Goal: Task Accomplishment & Management: Complete application form

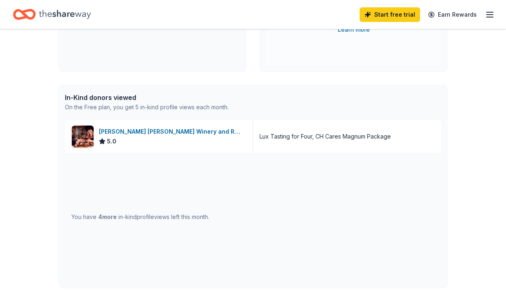
scroll to position [187, 0]
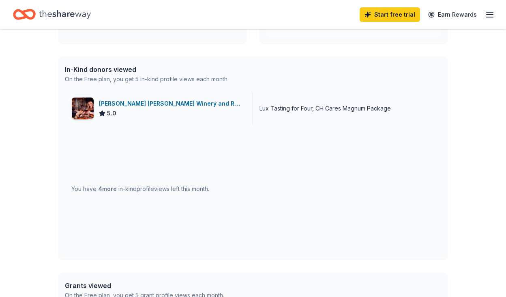
click at [166, 106] on div "Cooper's Hawk Winery and Restaurants" at bounding box center [172, 104] width 147 height 10
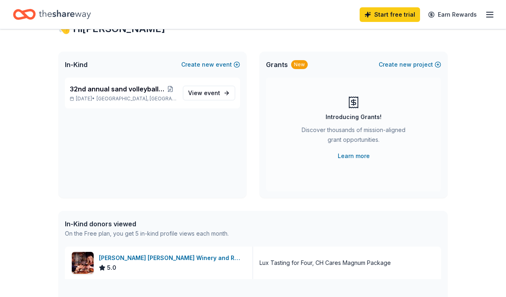
scroll to position [0, 0]
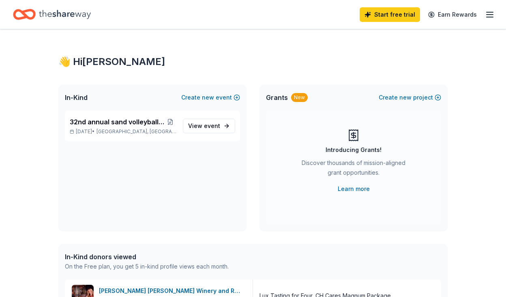
click at [489, 15] on icon "button" at bounding box center [490, 15] width 10 height 10
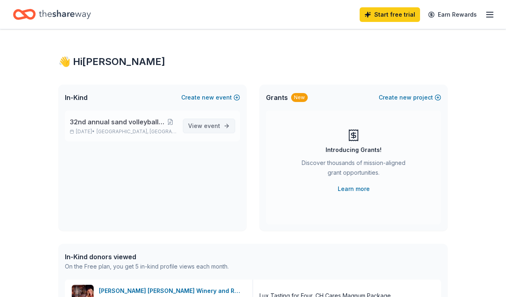
click at [208, 123] on span "event" at bounding box center [212, 125] width 16 height 7
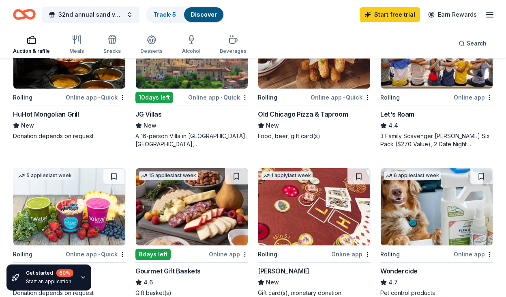
scroll to position [607, 0]
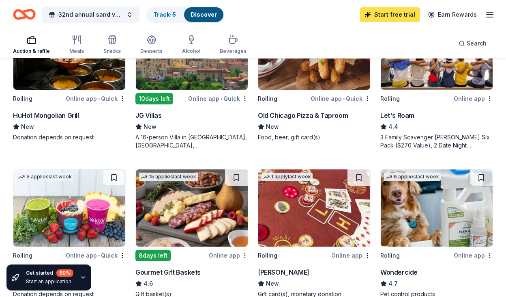
click at [383, 18] on link "Start free trial" at bounding box center [390, 14] width 60 height 15
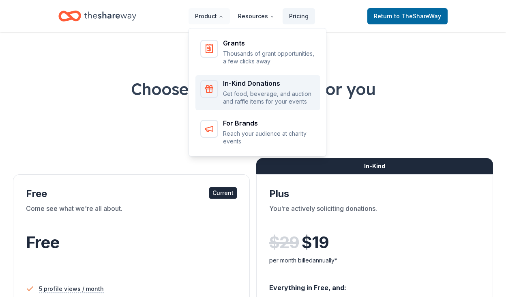
click at [230, 88] on div "In-Kind Donations Get food, beverage, and auction and raffle items for your eve…" at bounding box center [269, 93] width 92 height 26
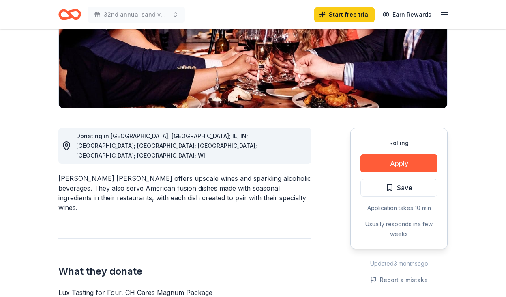
scroll to position [170, 0]
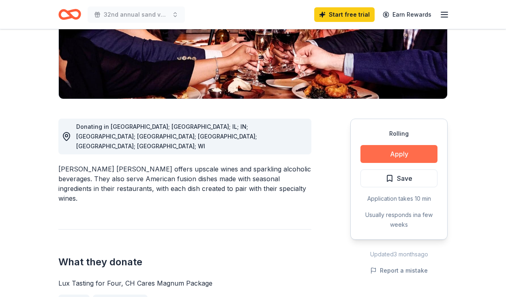
click at [397, 145] on button "Apply" at bounding box center [399, 154] width 77 height 18
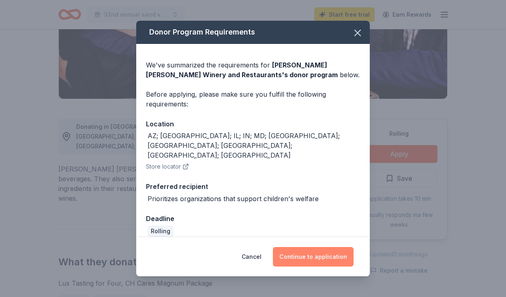
click at [319, 251] on button "Continue to application" at bounding box center [313, 256] width 81 height 19
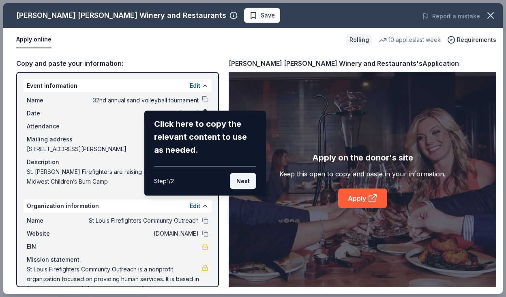
click at [247, 180] on button "Next" at bounding box center [243, 181] width 26 height 16
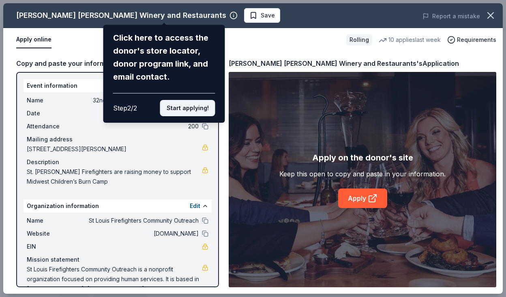
click at [187, 108] on button "Start applying!" at bounding box center [187, 108] width 55 height 16
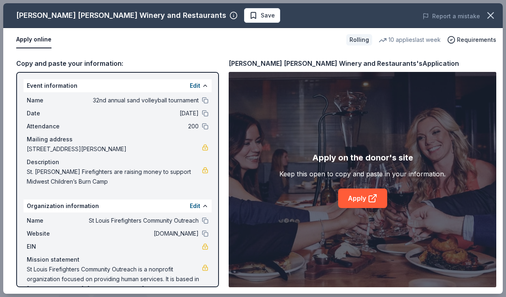
click at [129, 248] on div "Cooper's Hawk Winery and Restaurants Save Report a mistake Apply online Rolling…" at bounding box center [253, 148] width 500 height 290
click at [372, 194] on icon at bounding box center [373, 198] width 10 height 10
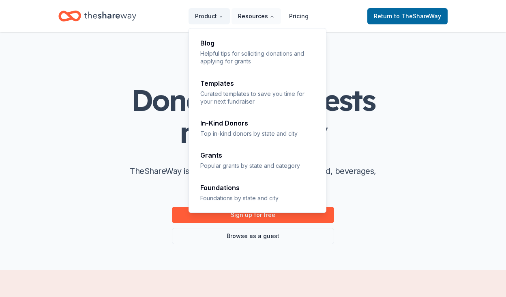
click at [257, 16] on button "Resources" at bounding box center [256, 16] width 49 height 16
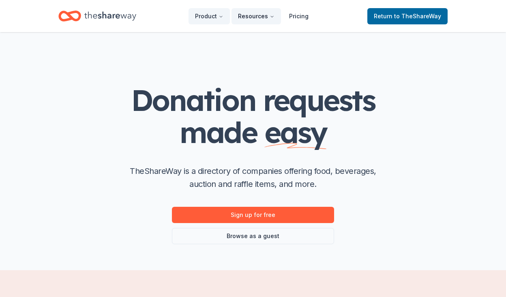
click at [257, 16] on button "Resources" at bounding box center [256, 16] width 49 height 16
click at [399, 21] on link "Return to TheShareWay" at bounding box center [408, 16] width 80 height 16
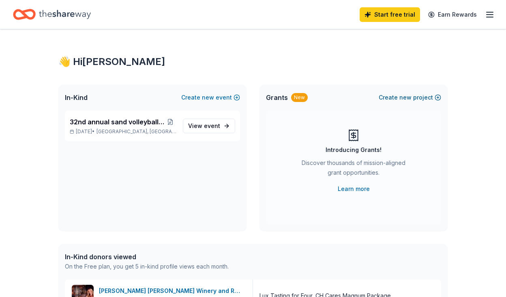
click at [406, 99] on span "new" at bounding box center [406, 97] width 12 height 10
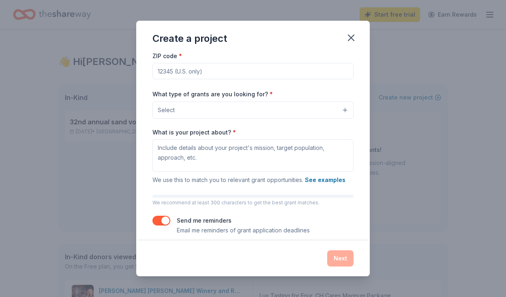
scroll to position [49, 0]
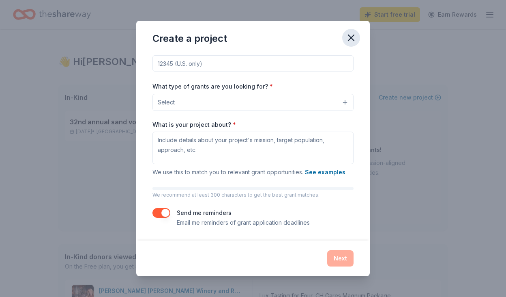
click at [349, 38] on icon "button" at bounding box center [351, 37] width 11 height 11
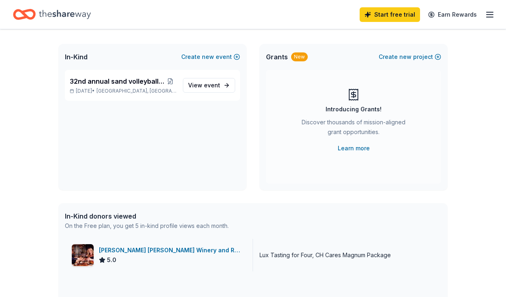
scroll to position [0, 0]
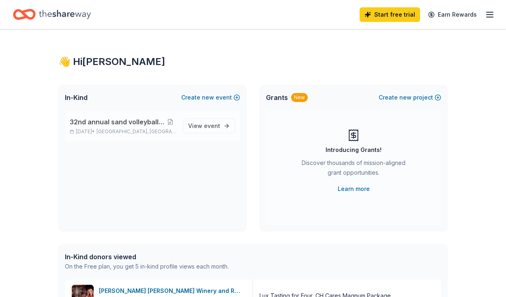
click at [163, 124] on span "32nd annual sand volleyball tournament" at bounding box center [117, 122] width 95 height 10
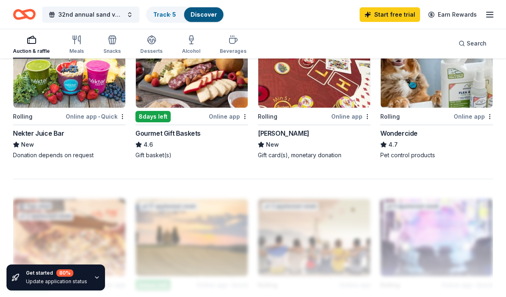
scroll to position [725, 0]
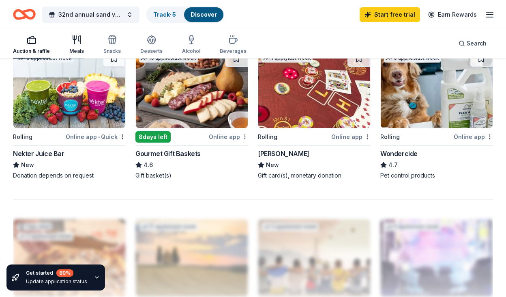
click at [76, 43] on icon "button" at bounding box center [77, 40] width 10 height 10
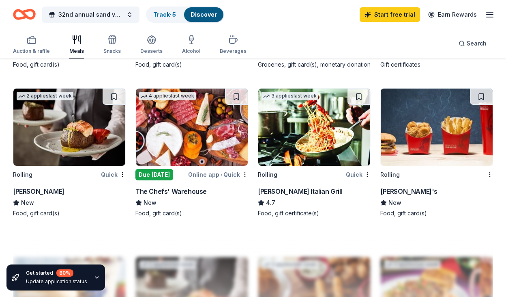
scroll to position [667, 0]
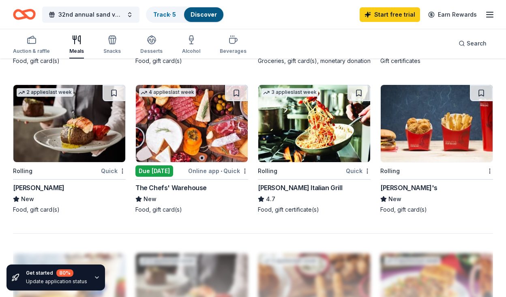
click at [69, 149] on img at bounding box center [69, 123] width 112 height 77
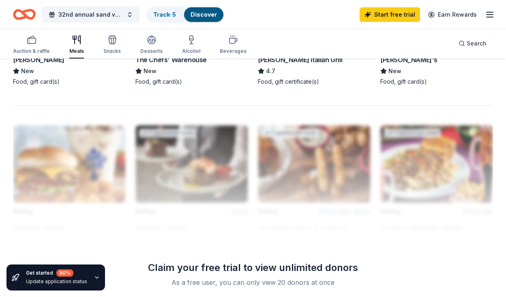
scroll to position [795, 0]
click at [189, 41] on icon "button" at bounding box center [191, 38] width 4 height 5
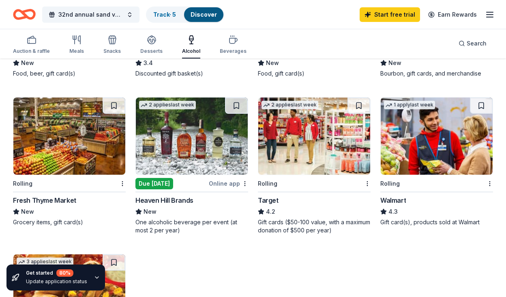
scroll to position [355, 0]
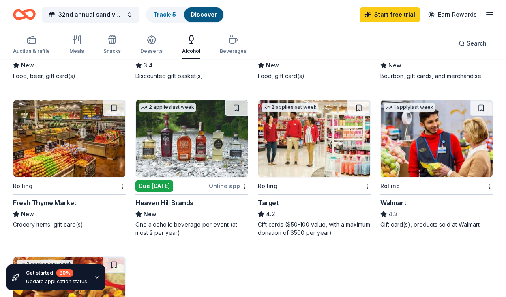
click at [170, 200] on div "Heaven Hill Brands" at bounding box center [164, 203] width 58 height 10
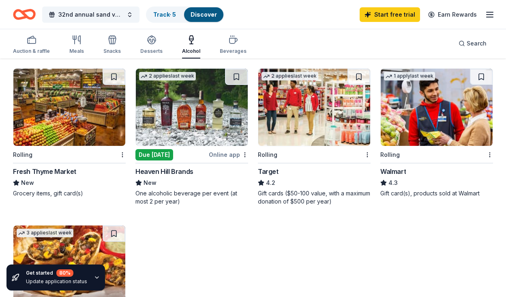
scroll to position [382, 0]
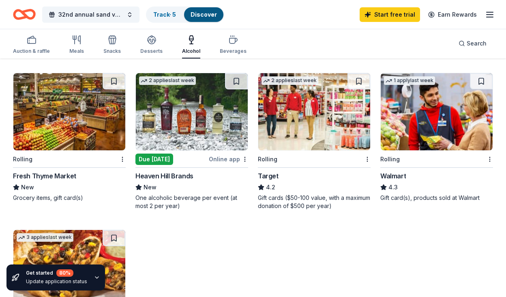
click at [303, 128] on img at bounding box center [314, 111] width 112 height 77
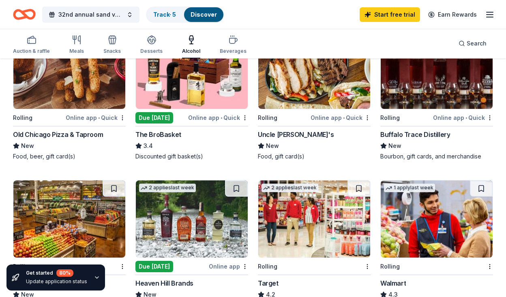
scroll to position [237, 0]
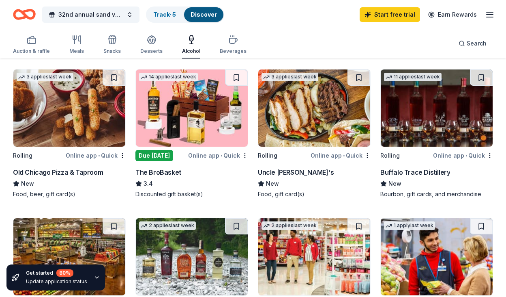
click at [441, 123] on img at bounding box center [437, 107] width 112 height 77
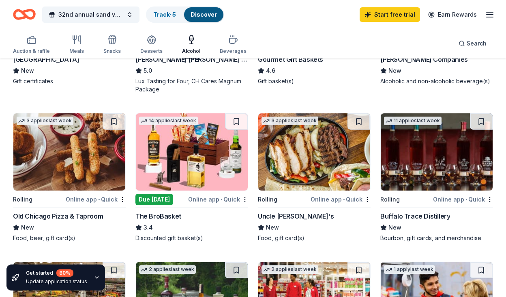
scroll to position [194, 0]
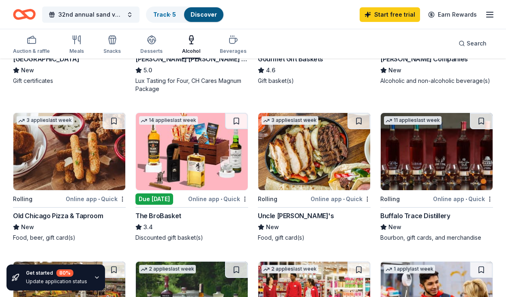
click at [202, 161] on img at bounding box center [192, 151] width 112 height 77
click at [399, 17] on link "Start free trial" at bounding box center [390, 14] width 60 height 15
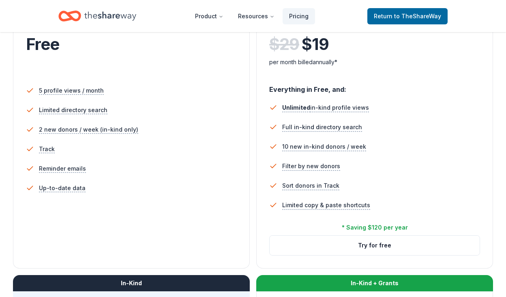
scroll to position [199, 0]
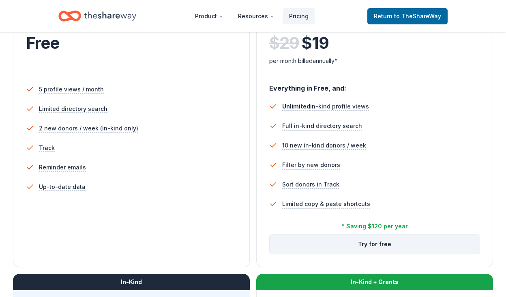
click at [429, 240] on button "Try for free" at bounding box center [375, 243] width 210 height 19
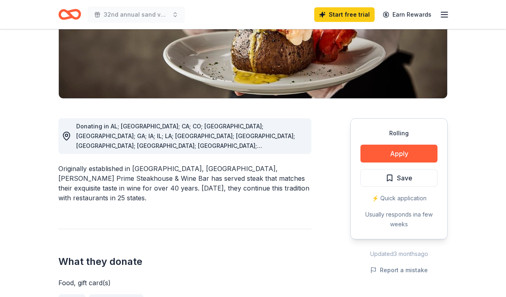
scroll to position [180, 0]
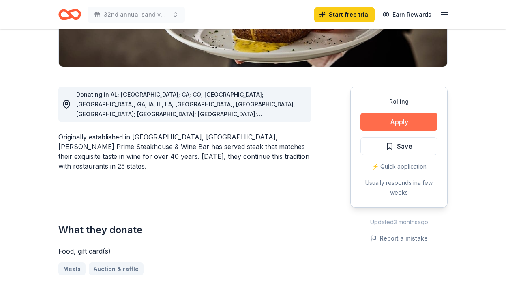
click at [399, 120] on button "Apply" at bounding box center [399, 122] width 77 height 18
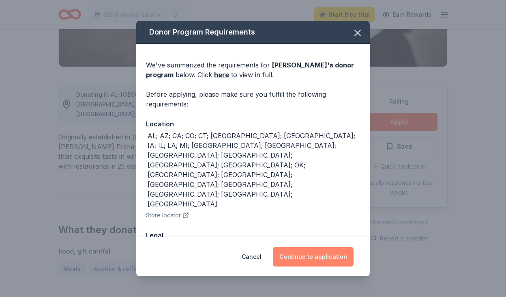
click at [307, 257] on button "Continue to application" at bounding box center [313, 256] width 81 height 19
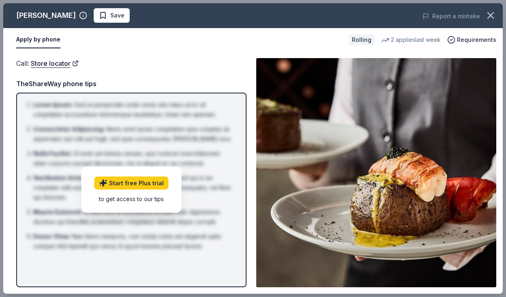
click at [151, 73] on div "Call : Store locator TheShareWay phone tips Lorem Ipsum : Sed ut perspiciatis u…" at bounding box center [131, 172] width 230 height 229
click at [136, 75] on div "Call : Store locator TheShareWay phone tips Lorem Ipsum : Sed ut perspiciatis u…" at bounding box center [131, 172] width 230 height 229
click at [453, 39] on icon "button" at bounding box center [452, 39] width 2 height 1
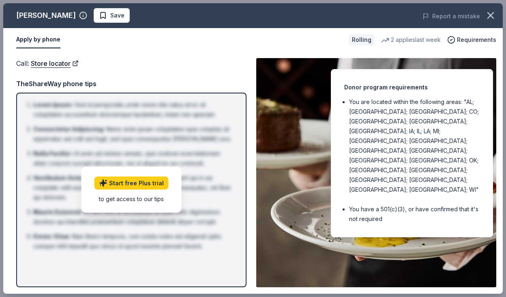
click at [313, 45] on div "Apply by phone" at bounding box center [179, 39] width 326 height 17
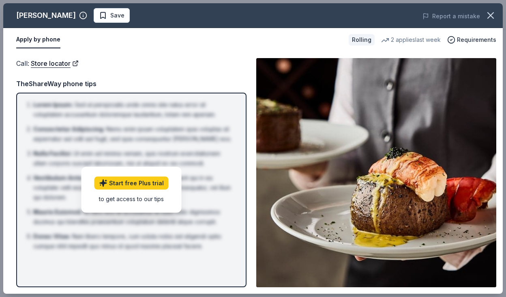
click at [117, 202] on div "to get access to our tips" at bounding box center [132, 198] width 74 height 9
click at [250, 203] on div "Call : Store locator Call : Store locator TheShareWay phone tips Lorem Ipsum : …" at bounding box center [253, 173] width 500 height 242
click at [37, 38] on button "Apply by phone" at bounding box center [38, 39] width 44 height 17
click at [75, 62] on link "Store locator" at bounding box center [55, 63] width 48 height 11
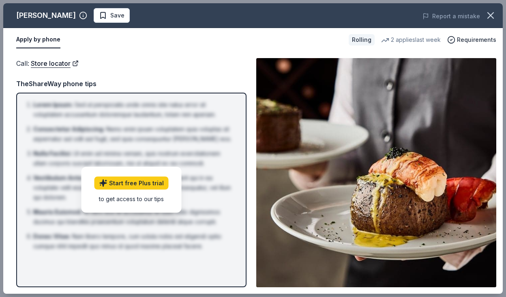
click at [65, 77] on div "Call : Store locator TheShareWay phone tips Lorem Ipsum : Sed ut perspiciatis u…" at bounding box center [131, 172] width 230 height 229
click at [43, 39] on button "Apply by phone" at bounding box center [38, 39] width 44 height 17
click at [43, 38] on button "Apply by phone" at bounding box center [38, 39] width 44 height 17
click at [491, 15] on icon "button" at bounding box center [491, 16] width 6 height 6
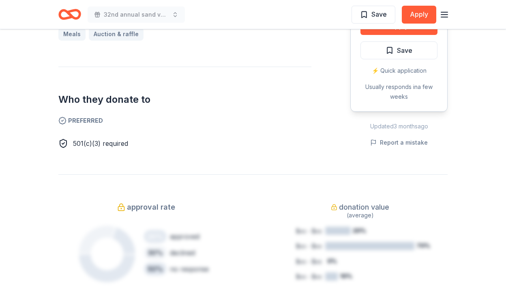
scroll to position [0, 0]
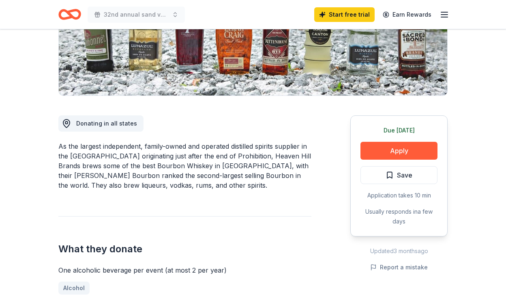
scroll to position [151, 0]
click at [400, 148] on button "Apply" at bounding box center [399, 150] width 77 height 18
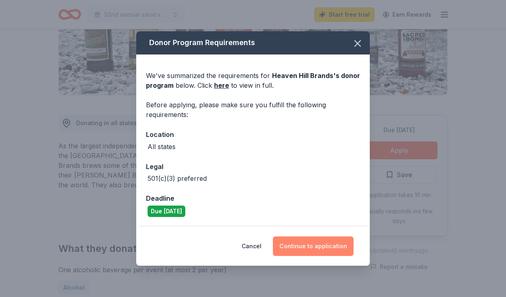
click at [313, 247] on button "Continue to application" at bounding box center [313, 245] width 81 height 19
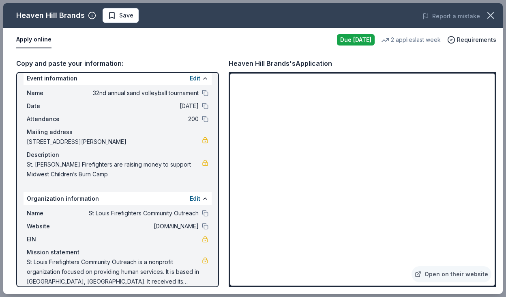
scroll to position [17, 0]
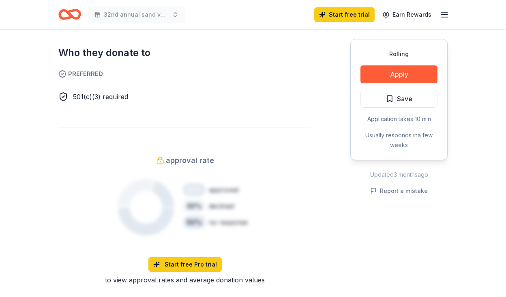
scroll to position [445, 0]
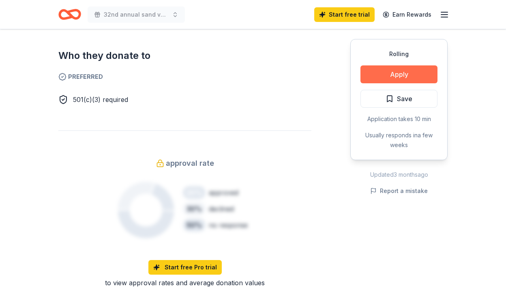
click at [401, 77] on button "Apply" at bounding box center [399, 74] width 77 height 18
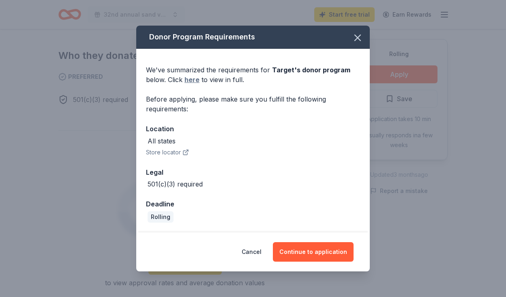
click at [196, 82] on link "here" at bounding box center [192, 80] width 15 height 10
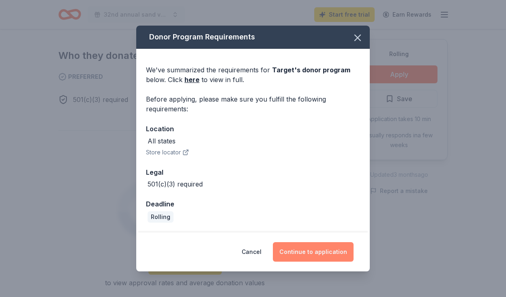
click at [305, 250] on button "Continue to application" at bounding box center [313, 251] width 81 height 19
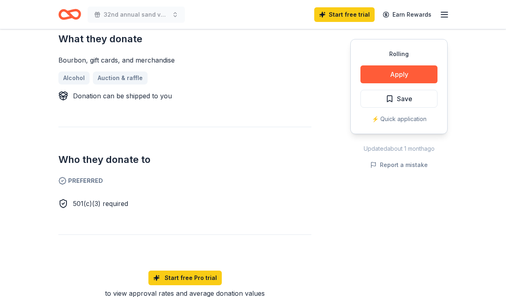
scroll to position [333, 0]
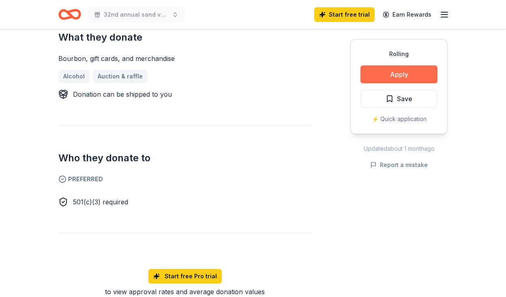
click at [423, 69] on button "Apply" at bounding box center [399, 74] width 77 height 18
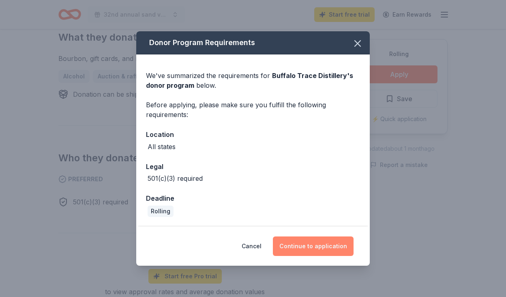
click at [309, 250] on button "Continue to application" at bounding box center [313, 245] width 81 height 19
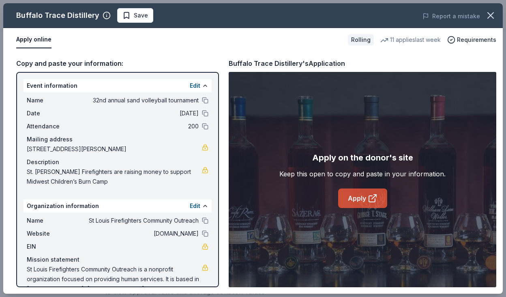
click at [359, 196] on link "Apply" at bounding box center [362, 197] width 49 height 19
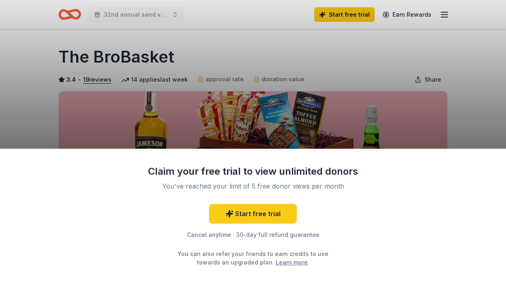
click at [303, 119] on div "Claim your free trial to view unlimited donors You've reached your limit of 5 f…" at bounding box center [253, 148] width 506 height 297
click at [230, 62] on div "Claim your free trial to view unlimited donors You've reached your limit of 5 f…" at bounding box center [253, 148] width 506 height 297
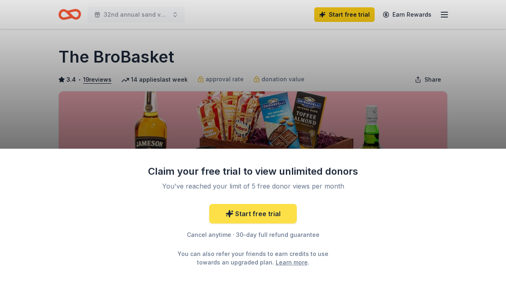
click at [251, 212] on link "Start free trial" at bounding box center [253, 213] width 88 height 19
click at [283, 215] on link "Start free trial" at bounding box center [253, 213] width 88 height 19
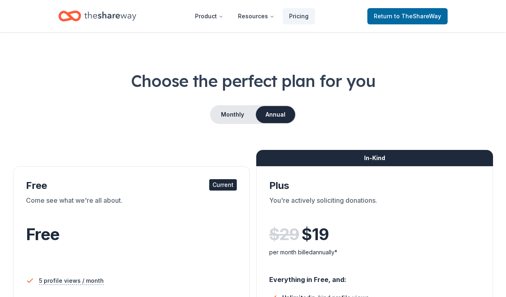
scroll to position [9, 0]
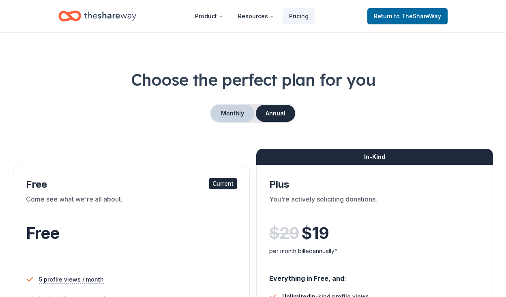
click at [230, 112] on button "Monthly" at bounding box center [232, 113] width 43 height 17
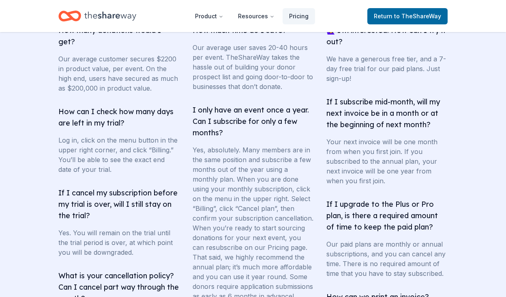
scroll to position [1624, 0]
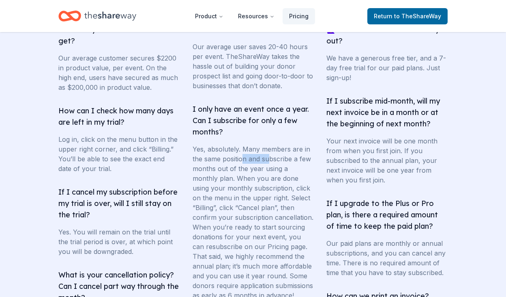
drag, startPoint x: 267, startPoint y: 171, endPoint x: 215, endPoint y: 171, distance: 51.9
click at [230, 171] on p "Yes, absolutely. Many members are in the same position and subscribe a few mont…" at bounding box center [253, 222] width 121 height 156
drag, startPoint x: 219, startPoint y: 183, endPoint x: 294, endPoint y: 182, distance: 75.1
click at [293, 182] on p "Yes, absolutely. Many members are in the same position and subscribe a few mont…" at bounding box center [253, 222] width 121 height 156
drag, startPoint x: 290, startPoint y: 188, endPoint x: 210, endPoint y: 188, distance: 79.9
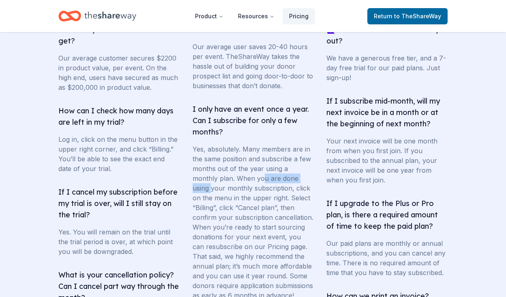
click at [210, 188] on p "Yes, absolutely. Many members are in the same position and subscribe a few mont…" at bounding box center [253, 222] width 121 height 156
click at [216, 201] on p "Yes, absolutely. Many members are in the same position and subscribe a few mont…" at bounding box center [253, 222] width 121 height 156
drag, startPoint x: 210, startPoint y: 200, endPoint x: 272, endPoint y: 199, distance: 61.7
click at [269, 199] on p "Yes, absolutely. Many members are in the same position and subscribe a few mont…" at bounding box center [253, 222] width 121 height 156
drag, startPoint x: 271, startPoint y: 206, endPoint x: 206, endPoint y: 206, distance: 64.5
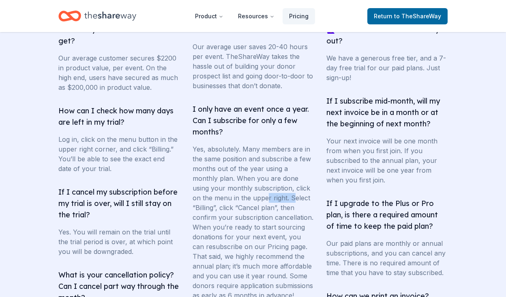
click at [213, 206] on p "Yes, absolutely. Many members are in the same position and subscribe a few mont…" at bounding box center [253, 222] width 121 height 156
drag, startPoint x: 211, startPoint y: 219, endPoint x: 256, endPoint y: 219, distance: 44.6
click at [252, 219] on p "Yes, absolutely. Many members are in the same position and subscribe a few mont…" at bounding box center [253, 222] width 121 height 156
click at [267, 227] on p "Yes, absolutely. Many members are in the same position and subscribe a few mont…" at bounding box center [253, 222] width 121 height 156
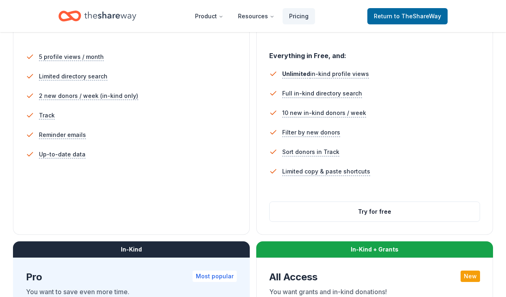
scroll to position [241, 0]
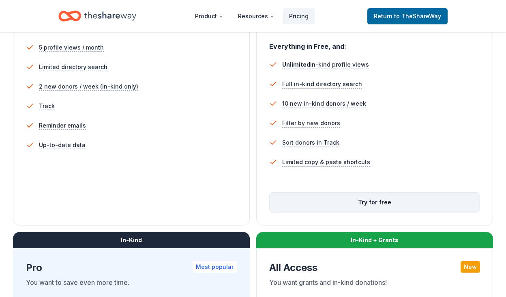
click at [354, 203] on button "Try for free" at bounding box center [375, 201] width 210 height 19
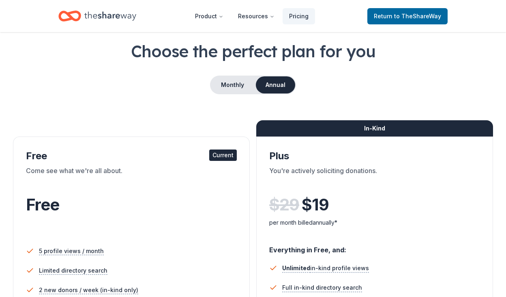
scroll to position [11, 0]
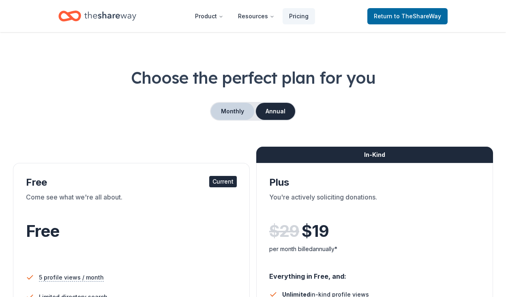
click at [235, 112] on button "Monthly" at bounding box center [232, 111] width 43 height 17
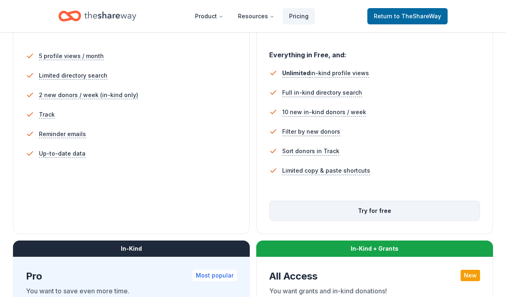
scroll to position [233, 0]
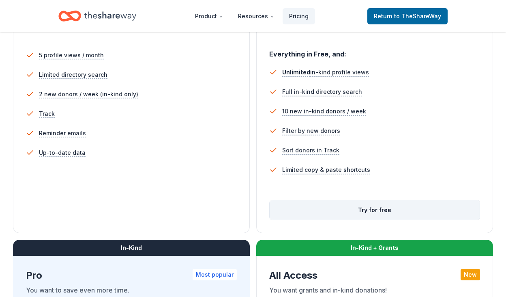
click at [366, 213] on button "Try for free" at bounding box center [375, 209] width 210 height 19
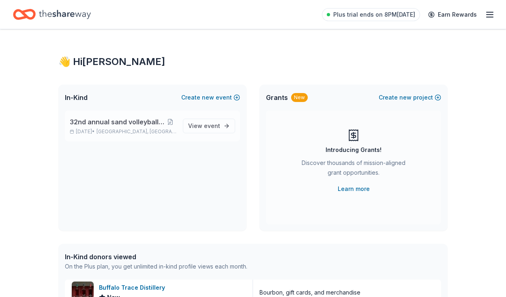
click at [170, 127] on div "32nd annual sand volleyball tournament Sep 27, 2025 • St. Louis, MO" at bounding box center [123, 126] width 107 height 18
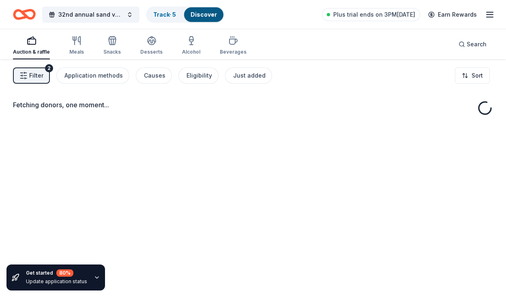
click at [27, 37] on icon "button" at bounding box center [32, 41] width 10 height 10
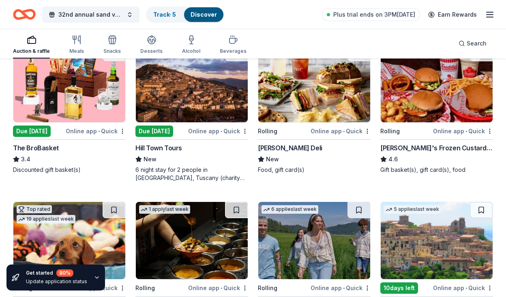
scroll to position [573, 0]
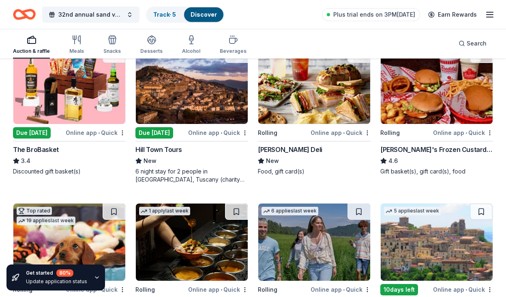
click at [73, 120] on img at bounding box center [69, 85] width 112 height 77
click at [174, 173] on div "6 night stay for 2 people in [GEOGRAPHIC_DATA], Tuscany (charity rate is $1380;…" at bounding box center [191, 175] width 113 height 16
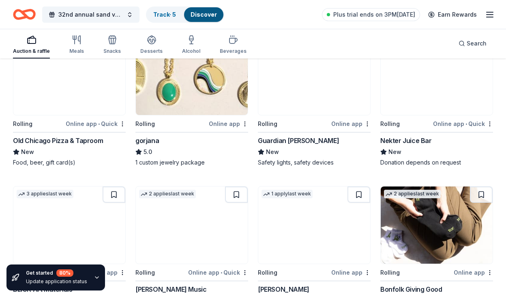
scroll to position [895, 0]
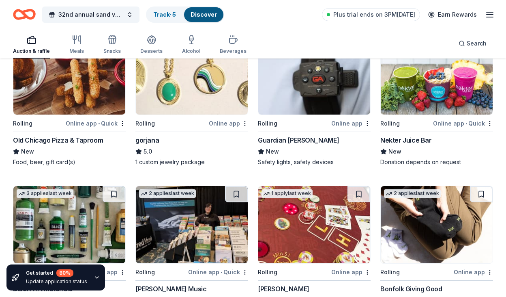
click at [293, 102] on img at bounding box center [314, 75] width 112 height 77
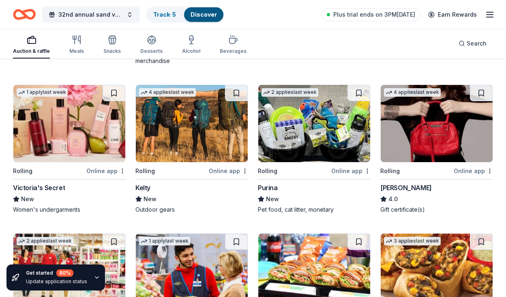
scroll to position [2685, 0]
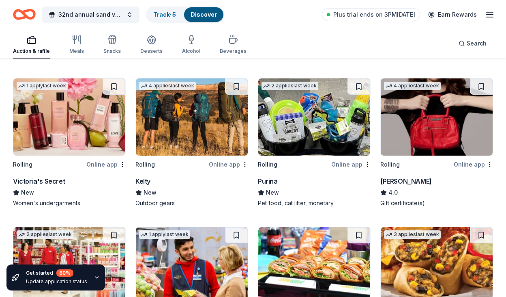
click at [182, 141] on img at bounding box center [192, 116] width 112 height 77
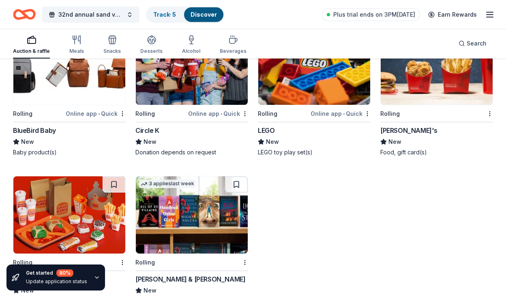
scroll to position [4185, 0]
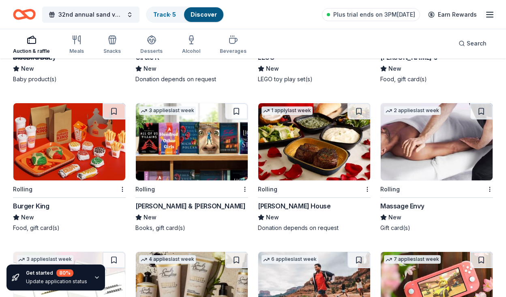
click at [303, 171] on img at bounding box center [314, 141] width 112 height 77
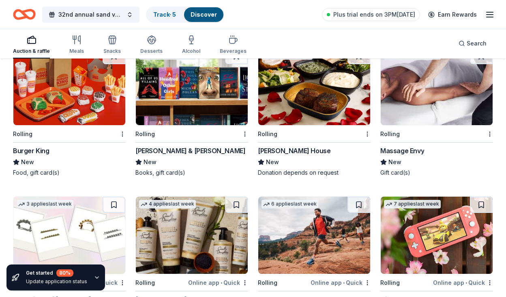
scroll to position [4240, 0]
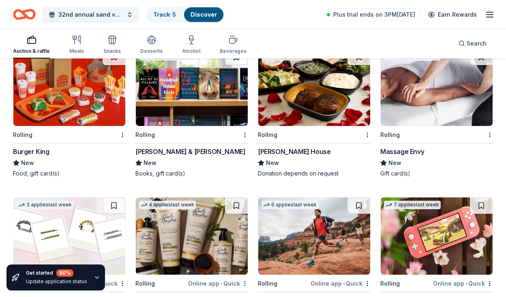
click at [411, 115] on img at bounding box center [437, 87] width 112 height 77
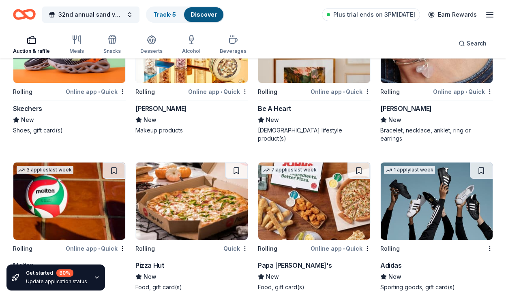
scroll to position [4747, 0]
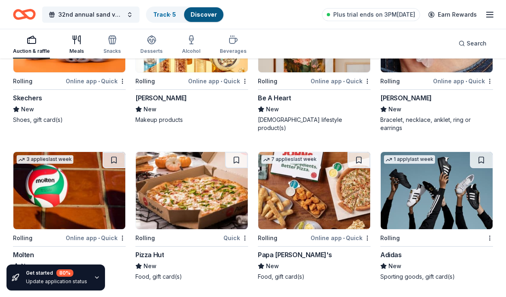
click at [77, 45] on div "Meals" at bounding box center [76, 44] width 15 height 19
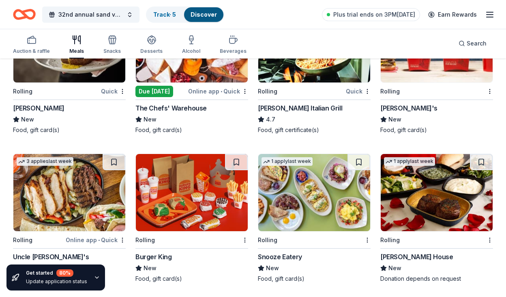
scroll to position [747, 0]
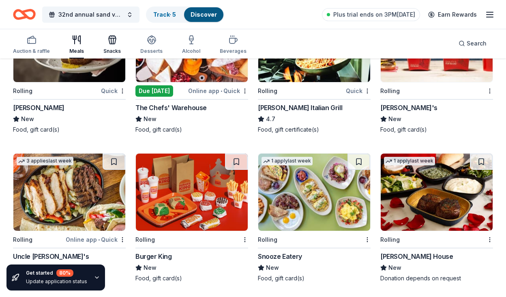
click at [111, 47] on div "Snacks" at bounding box center [111, 44] width 17 height 19
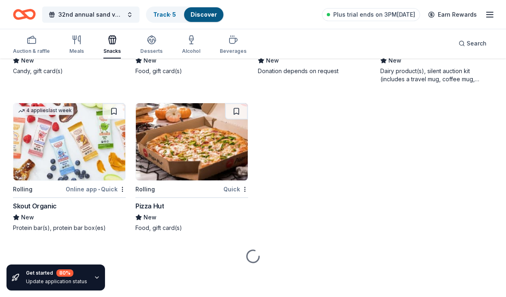
scroll to position [1062, 0]
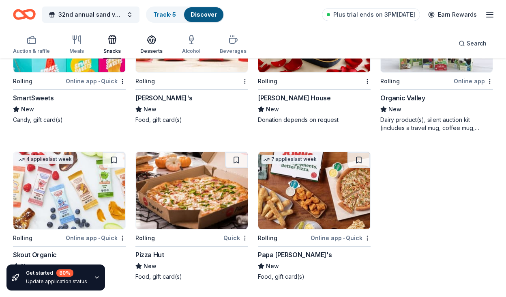
click at [148, 40] on icon "button" at bounding box center [152, 40] width 10 height 10
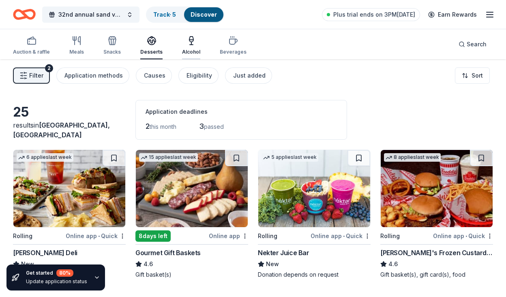
click at [190, 42] on icon "button" at bounding box center [192, 41] width 10 height 10
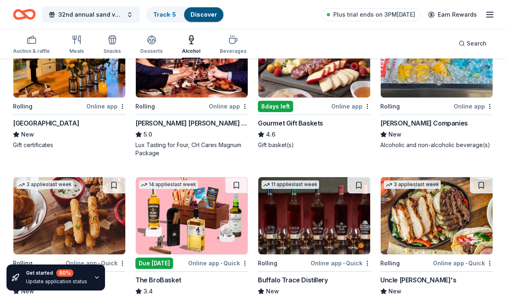
scroll to position [168, 0]
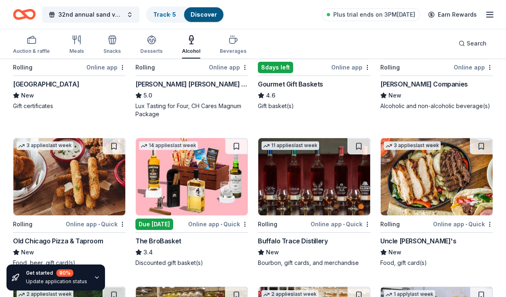
click at [66, 84] on div "Main Street Inn Parkville" at bounding box center [46, 84] width 66 height 10
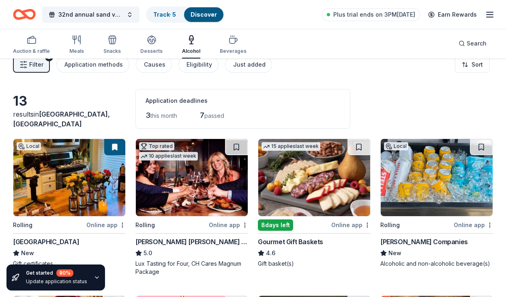
scroll to position [0, 0]
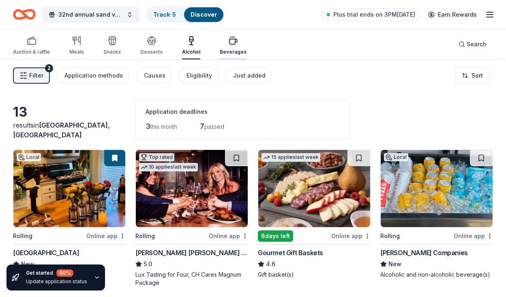
click at [226, 46] on div "Beverages" at bounding box center [233, 45] width 27 height 19
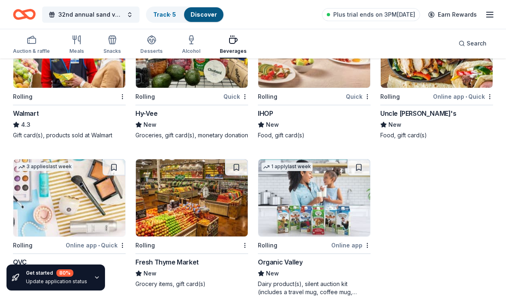
scroll to position [460, 0]
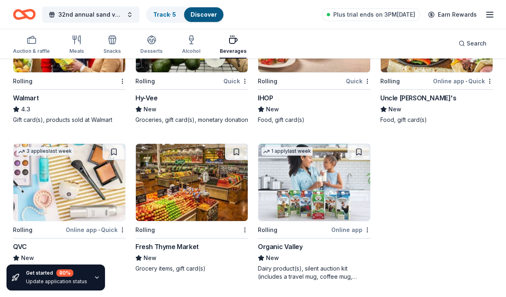
click at [192, 209] on img at bounding box center [192, 182] width 112 height 77
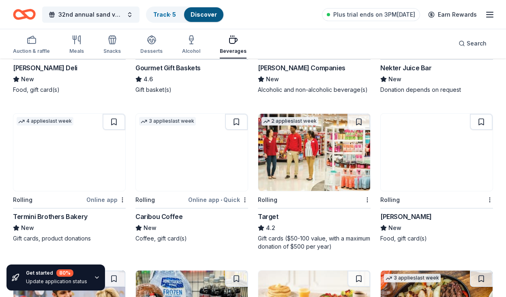
scroll to position [0, 0]
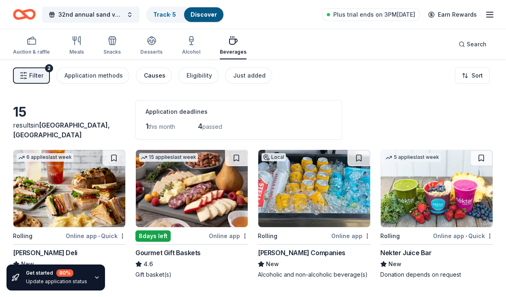
click at [154, 72] on div "Causes" at bounding box center [155, 76] width 22 height 10
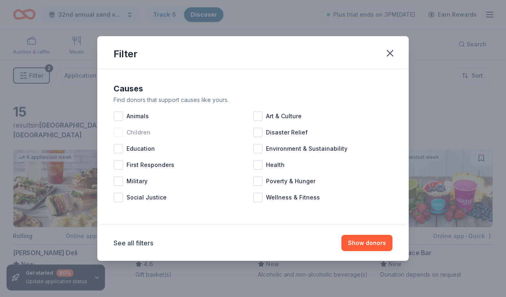
click at [119, 132] on div at bounding box center [119, 132] width 10 height 10
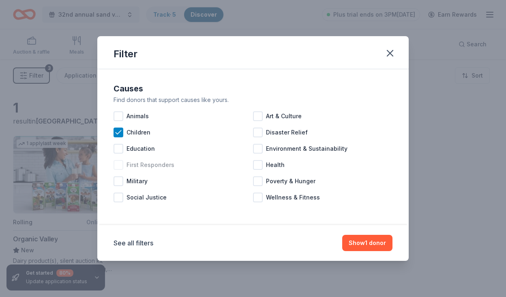
click at [119, 163] on div at bounding box center [119, 165] width 10 height 10
click at [119, 164] on icon at bounding box center [118, 165] width 5 height 4
click at [116, 133] on icon at bounding box center [118, 132] width 8 height 8
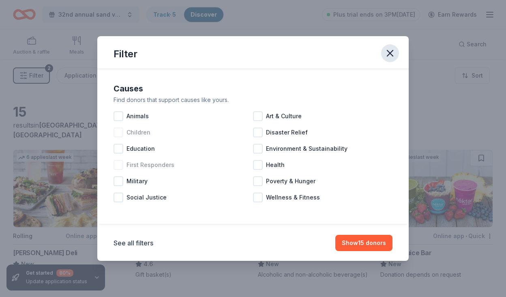
click at [391, 56] on icon "button" at bounding box center [390, 52] width 11 height 11
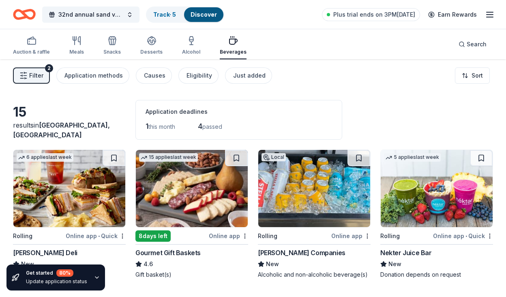
click at [37, 75] on span "Filter" at bounding box center [36, 76] width 14 height 10
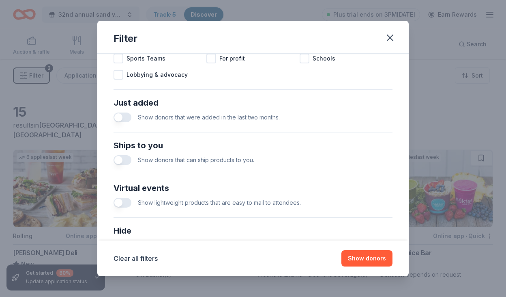
scroll to position [348, 0]
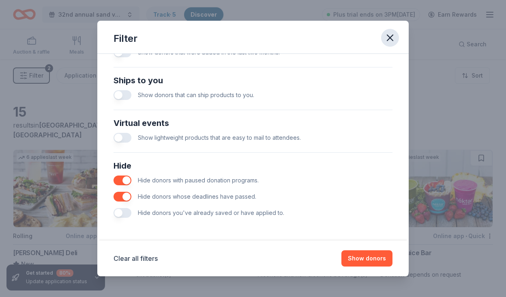
click at [389, 39] on icon "button" at bounding box center [390, 38] width 6 height 6
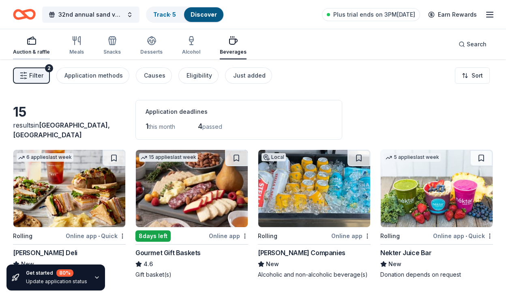
click at [29, 35] on button "Auction & raffle" at bounding box center [31, 45] width 37 height 27
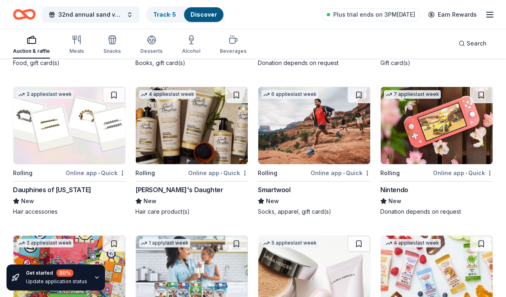
scroll to position [4747, 0]
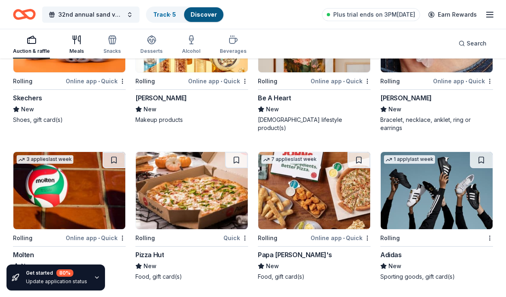
click at [80, 39] on icon "button" at bounding box center [79, 40] width 2 height 8
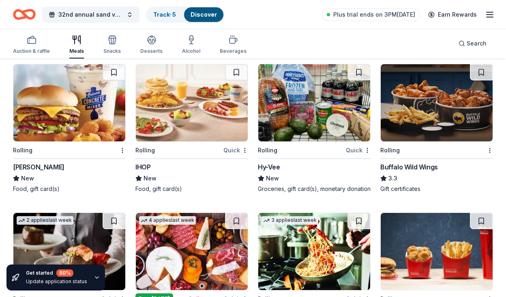
scroll to position [540, 0]
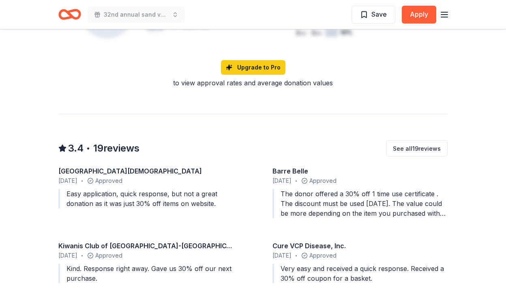
scroll to position [649, 0]
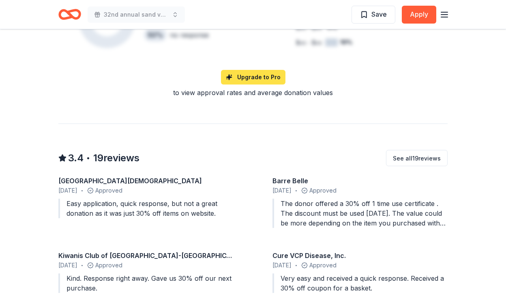
click at [245, 80] on link "Upgrade to Pro" at bounding box center [253, 77] width 65 height 15
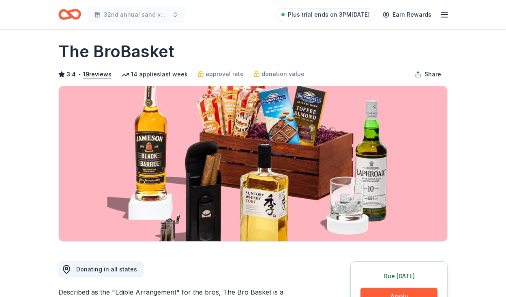
scroll to position [0, 0]
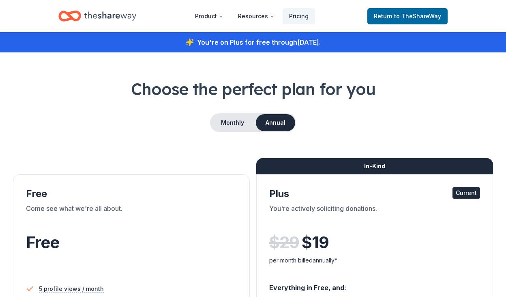
click at [398, 87] on h1 "Choose the perfect plan for you" at bounding box center [253, 88] width 480 height 23
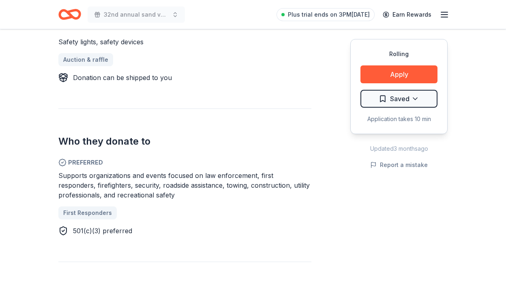
scroll to position [363, 0]
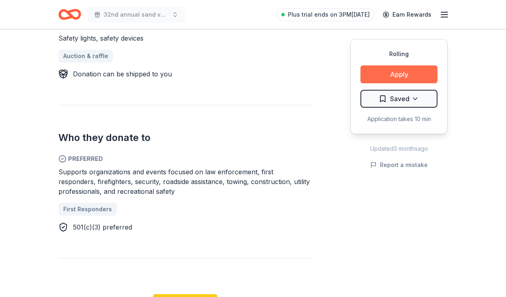
click at [407, 72] on button "Apply" at bounding box center [399, 74] width 77 height 18
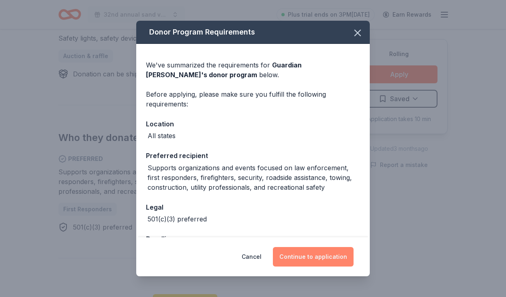
click at [305, 255] on button "Continue to application" at bounding box center [313, 256] width 81 height 19
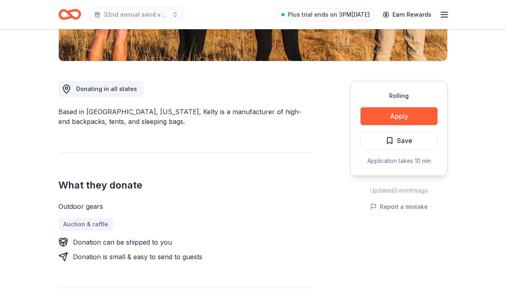
scroll to position [188, 0]
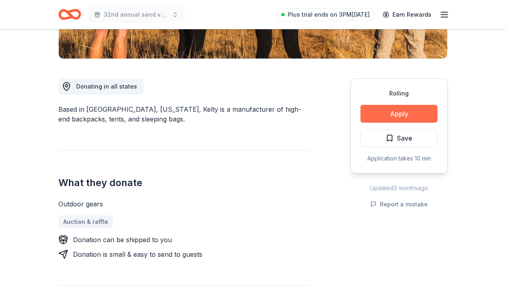
click at [398, 116] on button "Apply" at bounding box center [399, 114] width 77 height 18
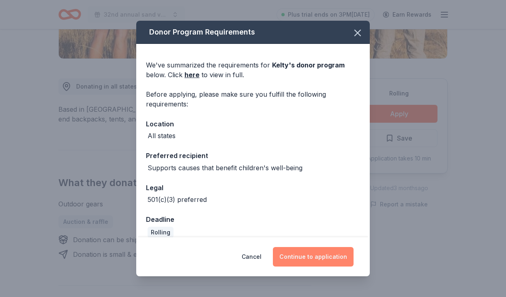
click at [309, 258] on button "Continue to application" at bounding box center [313, 256] width 81 height 19
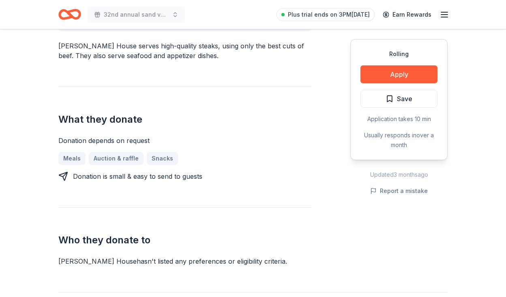
scroll to position [273, 0]
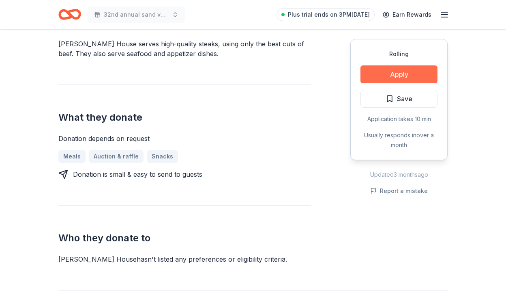
click at [393, 77] on button "Apply" at bounding box center [399, 74] width 77 height 18
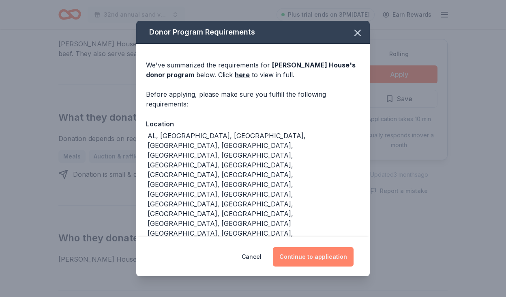
click at [310, 247] on button "Continue to application" at bounding box center [313, 256] width 81 height 19
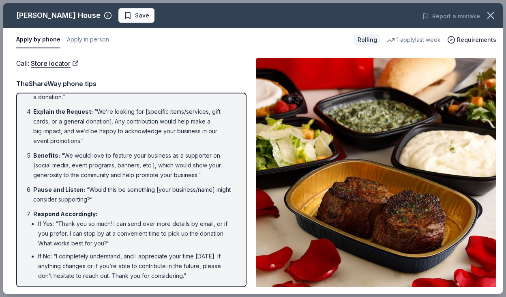
scroll to position [140, 0]
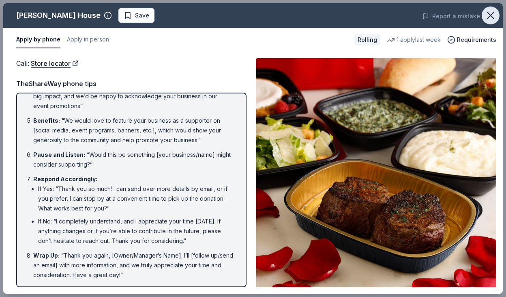
click at [494, 17] on icon "button" at bounding box center [490, 15] width 11 height 11
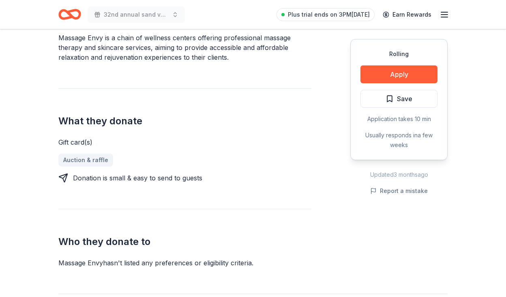
scroll to position [261, 0]
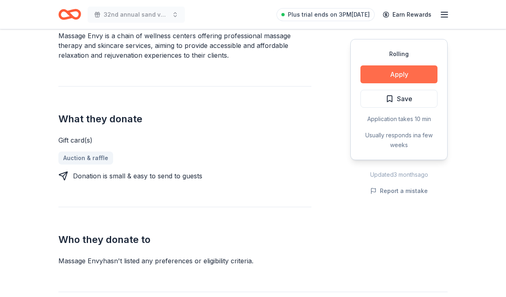
click at [406, 72] on button "Apply" at bounding box center [399, 74] width 77 height 18
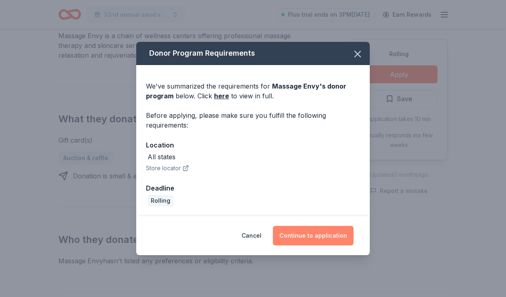
click at [320, 234] on button "Continue to application" at bounding box center [313, 235] width 81 height 19
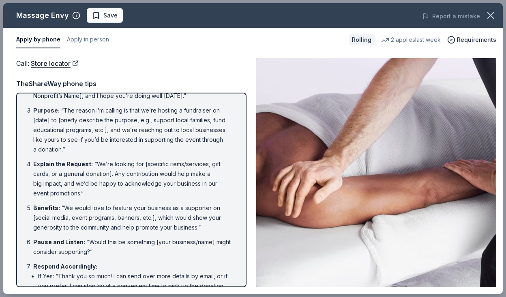
scroll to position [140, 0]
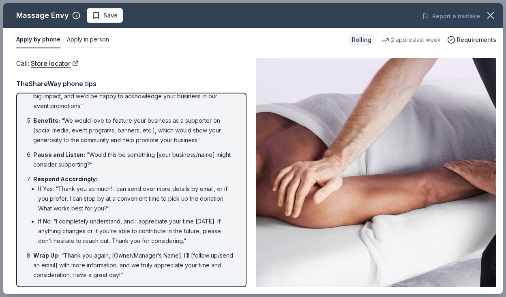
click at [82, 41] on button "Apply in person" at bounding box center [88, 39] width 42 height 17
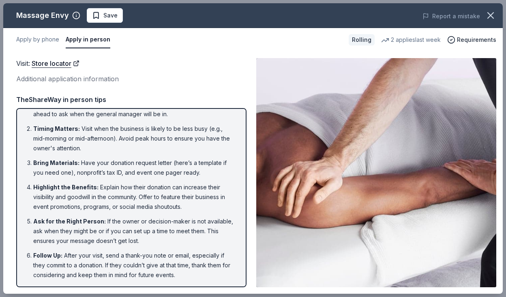
scroll to position [16, 0]
click at [29, 39] on button "Apply by phone" at bounding box center [37, 39] width 43 height 17
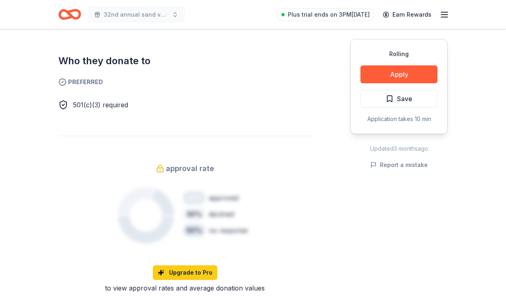
scroll to position [439, 0]
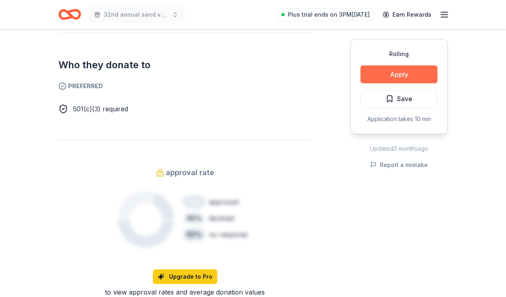
click at [372, 78] on button "Apply" at bounding box center [399, 74] width 77 height 18
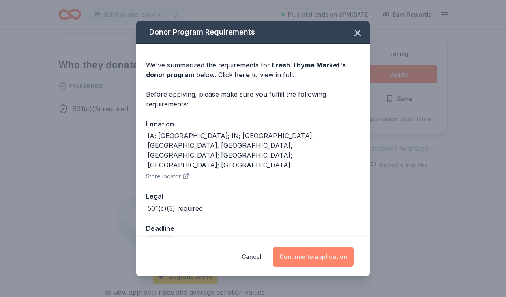
click at [316, 252] on button "Continue to application" at bounding box center [313, 256] width 81 height 19
